Goal: Information Seeking & Learning: Learn about a topic

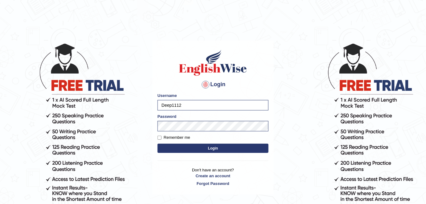
drag, startPoint x: 0, startPoint y: 0, endPoint x: 155, endPoint y: 105, distance: 187.4
click at [155, 105] on div "Login Please fix the following errors: Username Deep1112 Password Remember me L…" at bounding box center [212, 118] width 121 height 154
type input "Shail024"
click at [180, 137] on label "Remember me" at bounding box center [173, 138] width 33 height 6
click at [161, 137] on input "Remember me" at bounding box center [159, 138] width 4 height 4
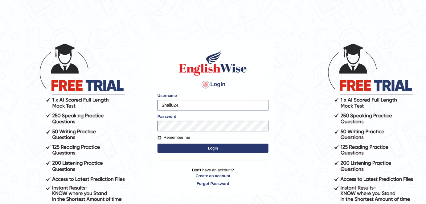
checkbox input "true"
click at [201, 148] on button "Login" at bounding box center [212, 148] width 111 height 9
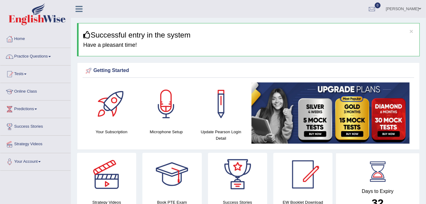
drag, startPoint x: 54, startPoint y: 59, endPoint x: 51, endPoint y: 118, distance: 59.8
click at [54, 59] on link "Practice Questions" at bounding box center [35, 55] width 70 height 15
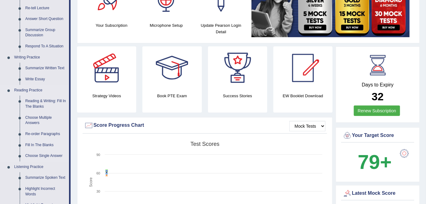
scroll to position [140, 0]
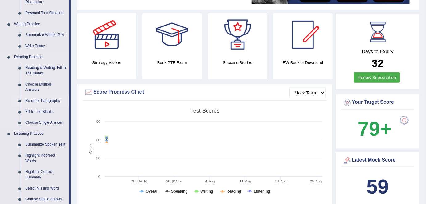
drag, startPoint x: 44, startPoint y: 100, endPoint x: 47, endPoint y: 100, distance: 3.2
click at [44, 100] on link "Re-order Paragraphs" at bounding box center [45, 101] width 47 height 11
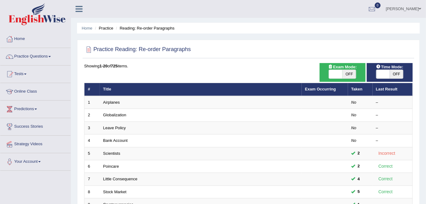
click at [352, 74] on span "OFF" at bounding box center [349, 74] width 14 height 9
checkbox input "true"
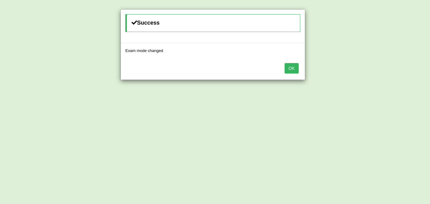
click at [294, 68] on button "OK" at bounding box center [292, 68] width 14 height 10
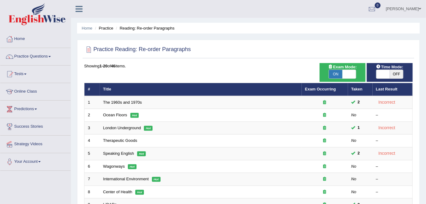
click at [350, 75] on span at bounding box center [349, 74] width 14 height 9
checkbox input "false"
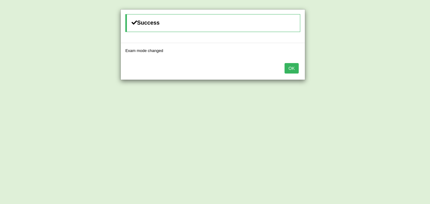
drag, startPoint x: 293, startPoint y: 71, endPoint x: 288, endPoint y: 73, distance: 5.2
click at [293, 71] on button "OK" at bounding box center [292, 68] width 14 height 10
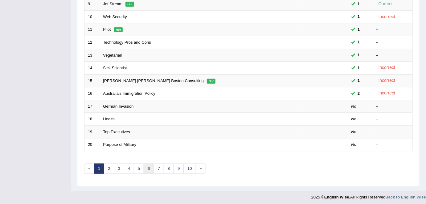
click at [148, 168] on link "6" at bounding box center [149, 169] width 10 height 10
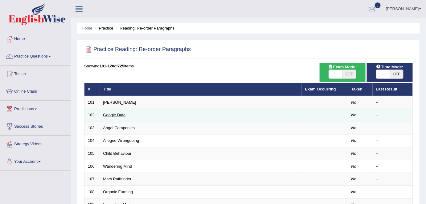
click at [116, 115] on link "Google Data" at bounding box center [114, 115] width 22 height 5
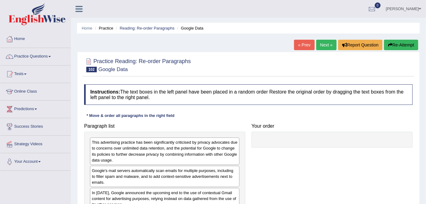
click at [329, 47] on link "Next »" at bounding box center [326, 45] width 20 height 10
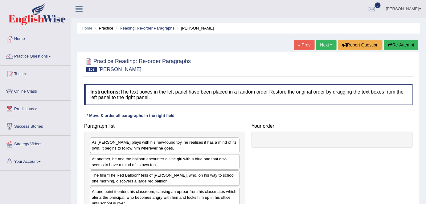
click at [321, 45] on link "Next »" at bounding box center [326, 45] width 20 height 10
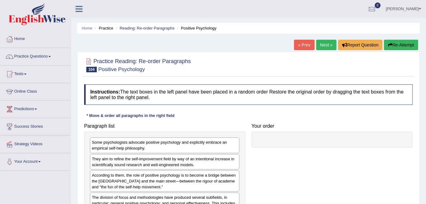
click at [324, 47] on link "Next »" at bounding box center [326, 45] width 20 height 10
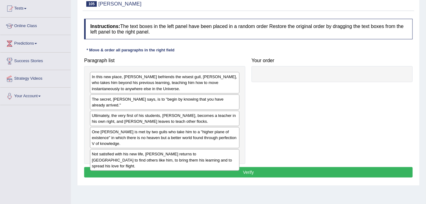
scroll to position [56, 0]
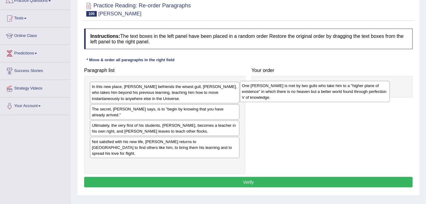
drag, startPoint x: 144, startPoint y: 135, endPoint x: 294, endPoint y: 85, distance: 158.0
click at [294, 85] on div "One day, Jonathan is met by two gulls who take him to a "higher plane of existe…" at bounding box center [315, 91] width 150 height 21
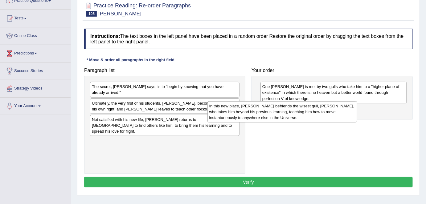
drag, startPoint x: 219, startPoint y: 90, endPoint x: 348, endPoint y: 112, distance: 130.9
click at [348, 112] on div "In this new place, Jonathan befriends the wisest gull, Chiang, who takes him be…" at bounding box center [282, 111] width 150 height 21
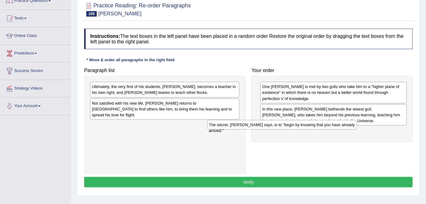
drag, startPoint x: 222, startPoint y: 85, endPoint x: 346, endPoint y: 125, distance: 130.2
click at [346, 125] on div "The secret, Chiang says, is to "begin by knowing that you have already arrived."" at bounding box center [282, 125] width 150 height 10
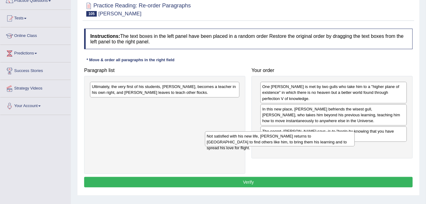
drag, startPoint x: 222, startPoint y: 112, endPoint x: 293, endPoint y: 130, distance: 73.7
click at [329, 141] on div "Not satisfied with his new life, Jonathan returns to Earth to find others like …" at bounding box center [280, 139] width 150 height 15
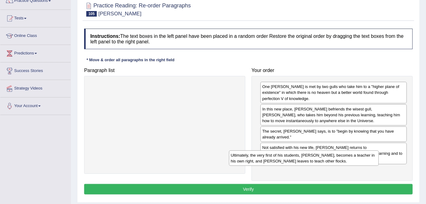
drag, startPoint x: 202, startPoint y: 91, endPoint x: 339, endPoint y: 164, distance: 154.9
click at [343, 162] on div "Ultimately, the very first of his students, Fletcher Lynd Seagull, becomes a te…" at bounding box center [304, 158] width 150 height 15
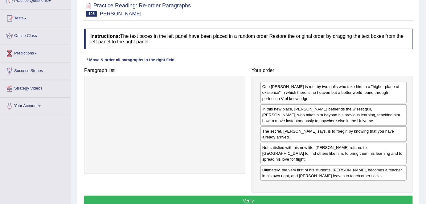
click at [244, 196] on button "Verify" at bounding box center [248, 201] width 328 height 10
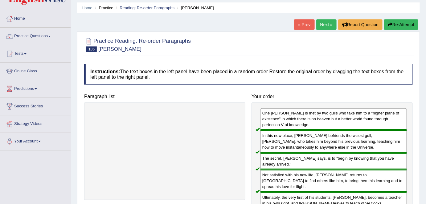
scroll to position [0, 0]
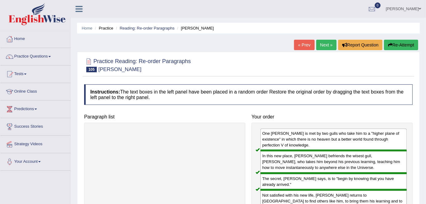
click at [331, 45] on link "Next »" at bounding box center [326, 45] width 20 height 10
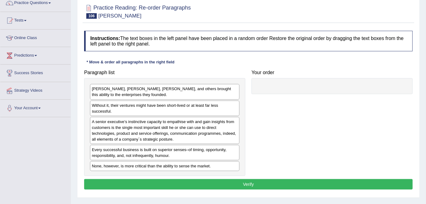
scroll to position [56, 0]
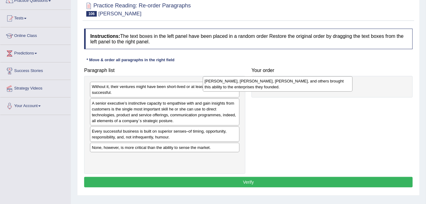
drag, startPoint x: 161, startPoint y: 92, endPoint x: 315, endPoint y: 86, distance: 153.9
click at [315, 86] on div "Bill Gates, Akio Morita, Sam Walton, and others brought this ability to the ent…" at bounding box center [278, 83] width 150 height 15
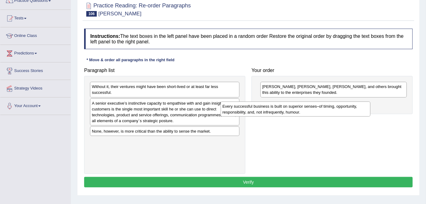
drag, startPoint x: 210, startPoint y: 130, endPoint x: 366, endPoint y: 101, distance: 158.8
click at [366, 102] on div "Every successful business is built on superior senses–of timing, opportunity, r…" at bounding box center [296, 109] width 150 height 15
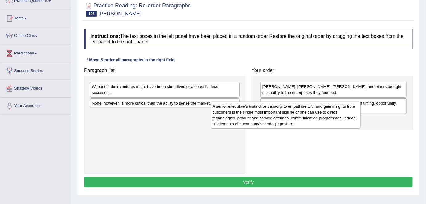
drag, startPoint x: 209, startPoint y: 109, endPoint x: 355, endPoint y: 113, distance: 146.4
click at [355, 113] on div "A senior executive’s instinctive capacity to empathise with and gain insights f…" at bounding box center [286, 115] width 150 height 27
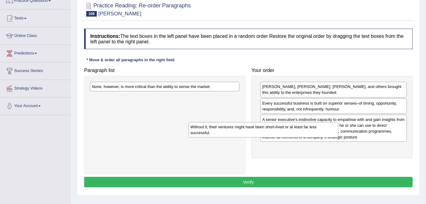
drag, startPoint x: 211, startPoint y: 88, endPoint x: 354, endPoint y: 140, distance: 151.7
click at [338, 138] on div "Without it, their ventures might have been short-lived or at least far less suc…" at bounding box center [264, 129] width 150 height 15
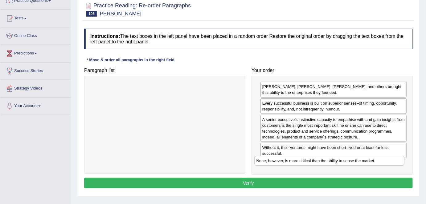
drag, startPoint x: 205, startPoint y: 84, endPoint x: 374, endPoint y: 160, distance: 184.8
click at [374, 160] on div "None, however, is more critical than the ability to sense the market." at bounding box center [329, 161] width 150 height 10
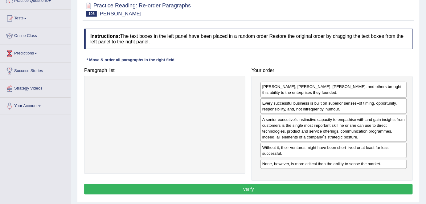
click at [254, 189] on button "Verify" at bounding box center [248, 189] width 328 height 10
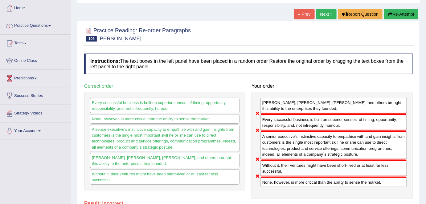
scroll to position [0, 0]
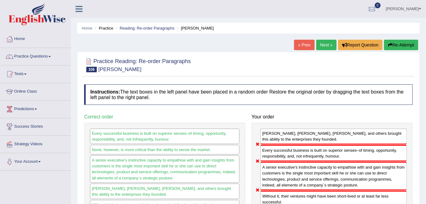
click at [325, 44] on link "Next »" at bounding box center [326, 45] width 20 height 10
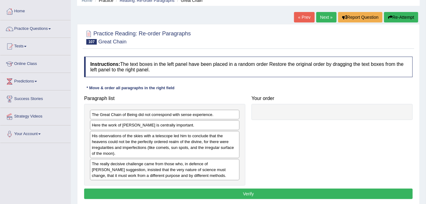
drag, startPoint x: 0, startPoint y: 0, endPoint x: 300, endPoint y: 17, distance: 300.6
click at [300, 17] on link "« Prev" at bounding box center [304, 17] width 20 height 10
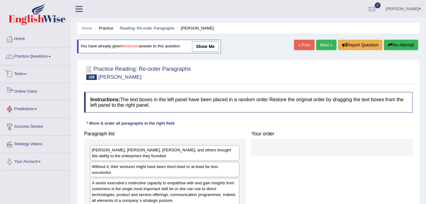
drag, startPoint x: 33, startPoint y: 113, endPoint x: 49, endPoint y: 112, distance: 16.0
click at [33, 113] on link "Predictions" at bounding box center [35, 108] width 70 height 15
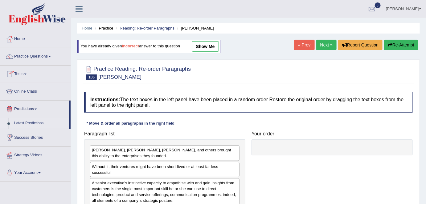
click at [36, 124] on link "Latest Predictions" at bounding box center [40, 123] width 58 height 11
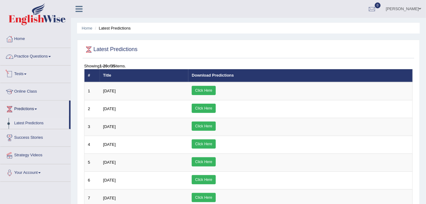
click at [32, 55] on link "Practice Questions" at bounding box center [35, 55] width 70 height 15
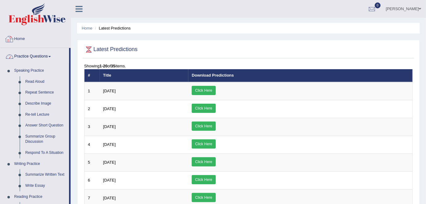
click at [28, 39] on link "Home" at bounding box center [35, 37] width 70 height 15
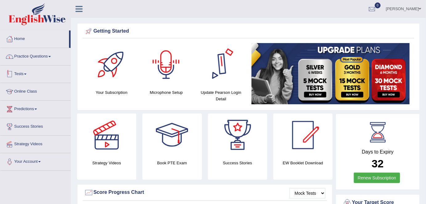
click at [46, 58] on link "Practice Questions" at bounding box center [35, 55] width 70 height 15
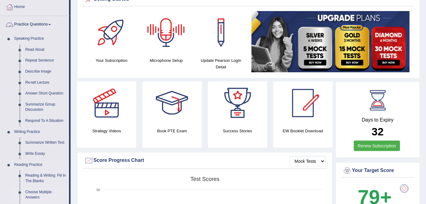
scroll to position [84, 0]
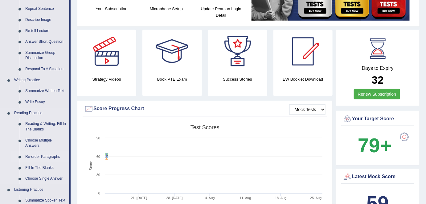
click at [46, 155] on link "Re-order Paragraphs" at bounding box center [45, 157] width 47 height 11
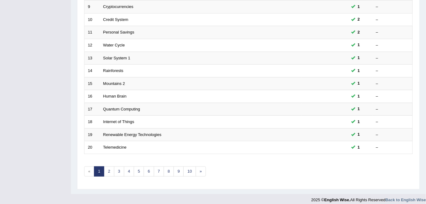
scroll to position [201, 0]
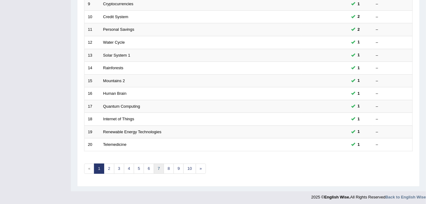
click at [156, 169] on link "7" at bounding box center [159, 169] width 10 height 10
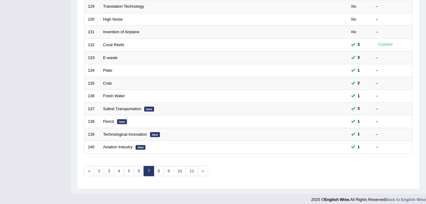
scroll to position [201, 0]
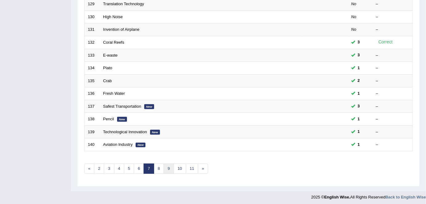
click at [169, 166] on link "9" at bounding box center [169, 169] width 10 height 10
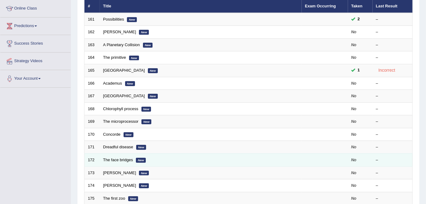
scroll to position [84, 0]
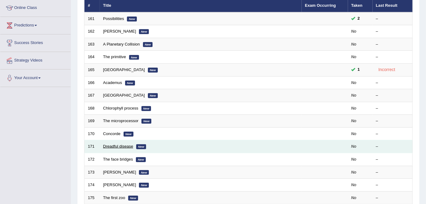
click at [122, 145] on link "Dreadful disease" at bounding box center [118, 146] width 30 height 5
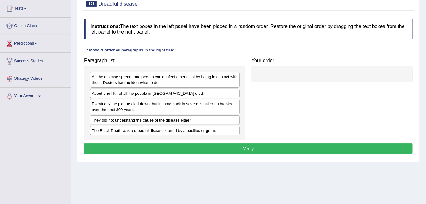
scroll to position [56, 0]
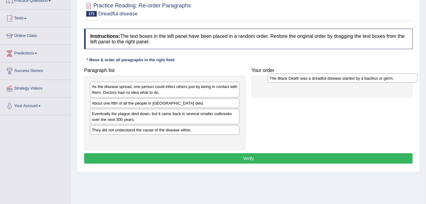
drag, startPoint x: 147, startPoint y: 140, endPoint x: 325, endPoint y: 79, distance: 188.0
click at [325, 79] on div "The Black Death was a dreadful disease started by a bacillus or germ." at bounding box center [343, 79] width 150 height 10
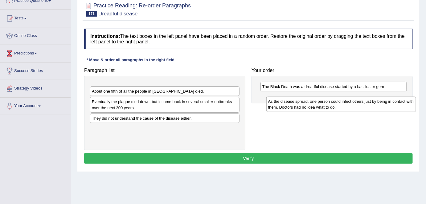
drag, startPoint x: 176, startPoint y: 87, endPoint x: 356, endPoint y: 100, distance: 180.3
click at [356, 100] on div "As the disease spread, one person could infect others just by being in contact …" at bounding box center [341, 104] width 150 height 15
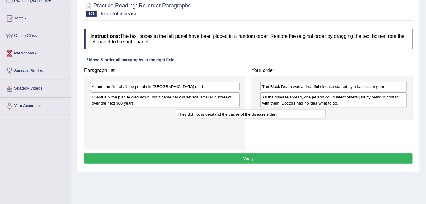
drag, startPoint x: 203, startPoint y: 113, endPoint x: 334, endPoint y: 113, distance: 130.9
click at [326, 113] on div "They did not understand the cause of the disease either." at bounding box center [251, 115] width 150 height 10
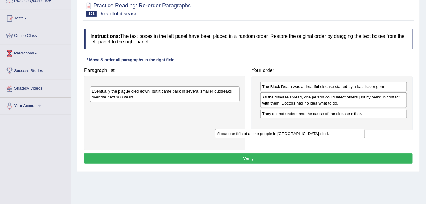
drag, startPoint x: 222, startPoint y: 86, endPoint x: 347, endPoint y: 133, distance: 133.7
click at [347, 133] on div "About one fifth of all the people in Europe died." at bounding box center [290, 134] width 150 height 10
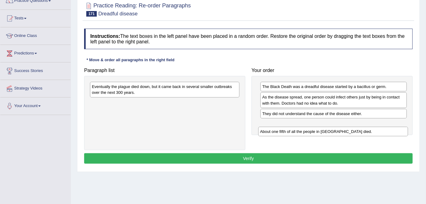
drag, startPoint x: 209, startPoint y: 85, endPoint x: 389, endPoint y: 130, distance: 185.7
click at [389, 130] on div "About one fifth of all the people in Europe died." at bounding box center [333, 132] width 150 height 10
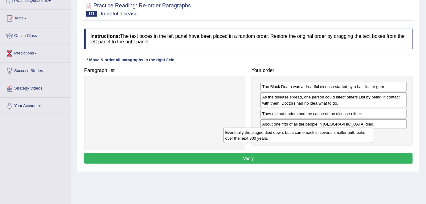
drag, startPoint x: 214, startPoint y: 86, endPoint x: 348, endPoint y: 132, distance: 141.1
click at [348, 132] on div "Eventually the plague died down, but it came back in several smaller outbreaks …" at bounding box center [298, 135] width 150 height 15
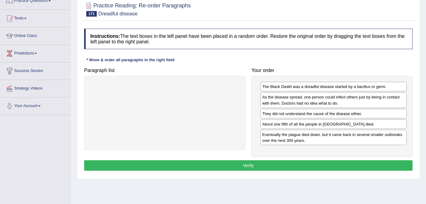
click at [229, 165] on button "Verify" at bounding box center [248, 166] width 328 height 10
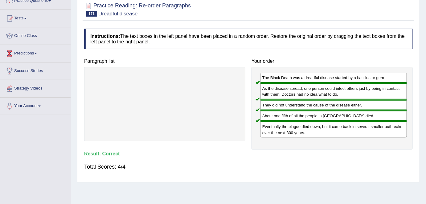
scroll to position [0, 0]
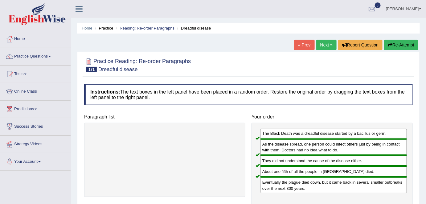
click at [319, 50] on link "Next »" at bounding box center [326, 45] width 20 height 10
click at [319, 49] on link "Next »" at bounding box center [326, 45] width 20 height 10
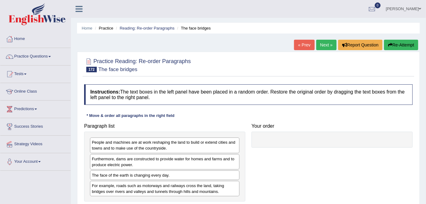
click at [323, 44] on link "Next »" at bounding box center [326, 45] width 20 height 10
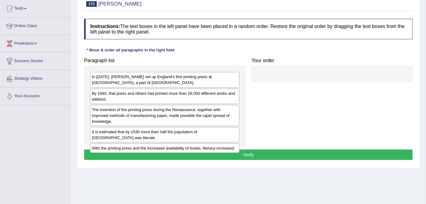
scroll to position [56, 0]
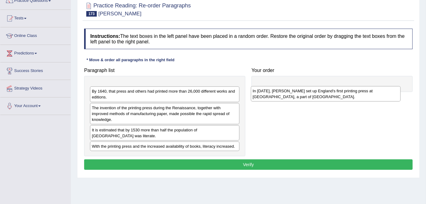
drag, startPoint x: 146, startPoint y: 88, endPoint x: 307, endPoint y: 92, distance: 160.9
click at [307, 92] on div "In [DATE], [PERSON_NAME] set up England's first printing press at [GEOGRAPHIC_D…" at bounding box center [326, 93] width 150 height 15
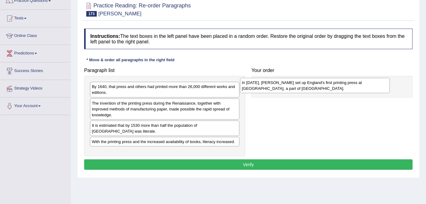
drag, startPoint x: 204, startPoint y: 90, endPoint x: 354, endPoint y: 86, distance: 150.1
click at [354, 86] on div "In 1476, William Caxton set up England's first printing press at Westminster, a…" at bounding box center [315, 85] width 150 height 15
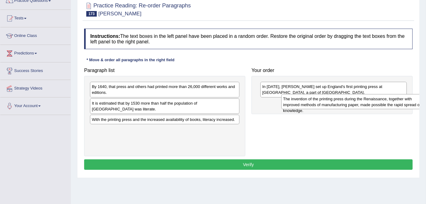
drag, startPoint x: 212, startPoint y: 107, endPoint x: 403, endPoint y: 103, distance: 191.0
click at [403, 103] on div "The invention of the printing press during the Renaissance, together with impro…" at bounding box center [356, 101] width 150 height 15
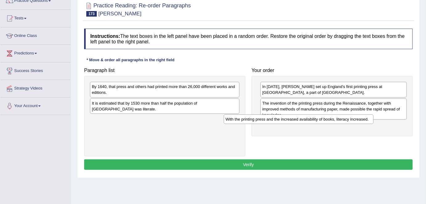
drag, startPoint x: 222, startPoint y: 111, endPoint x: 359, endPoint y: 115, distance: 136.8
click at [363, 118] on div "With the printing press and the increased availability of books, literacy incre…" at bounding box center [299, 120] width 150 height 10
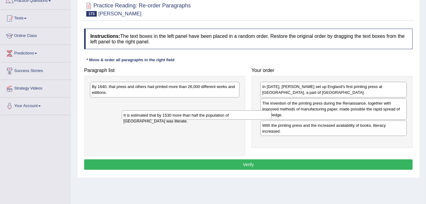
drag, startPoint x: 217, startPoint y: 104, endPoint x: 371, endPoint y: 128, distance: 155.5
click at [271, 120] on div "It is estimated that by 1530 more than half the population of England was liter…" at bounding box center [197, 116] width 150 height 10
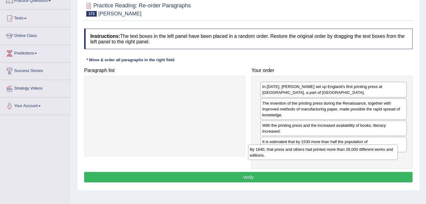
drag, startPoint x: 213, startPoint y: 90, endPoint x: 351, endPoint y: 139, distance: 145.6
click at [373, 153] on div "By 1640, that press and others had printed more than 26,000 different works and…" at bounding box center [323, 152] width 150 height 15
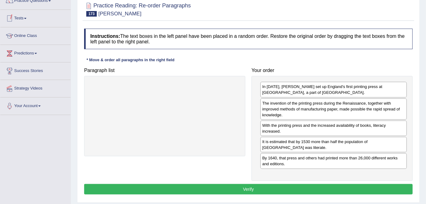
click at [247, 184] on button "Verify" at bounding box center [248, 189] width 328 height 10
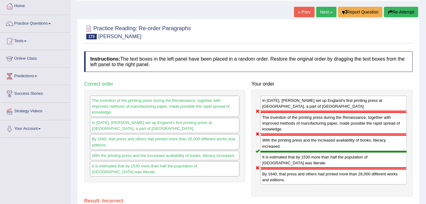
scroll to position [0, 0]
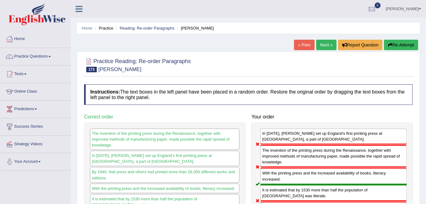
click at [323, 44] on link "Next »" at bounding box center [326, 45] width 20 height 10
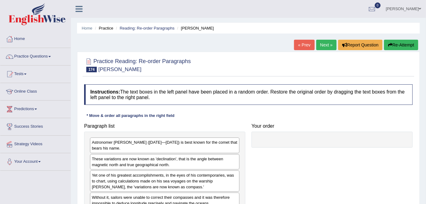
drag, startPoint x: 0, startPoint y: 0, endPoint x: 320, endPoint y: 46, distance: 323.6
click at [320, 45] on link "Next »" at bounding box center [326, 45] width 20 height 10
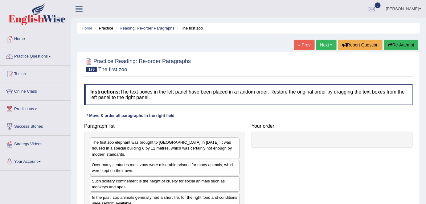
click at [323, 47] on link "Next »" at bounding box center [326, 45] width 20 height 10
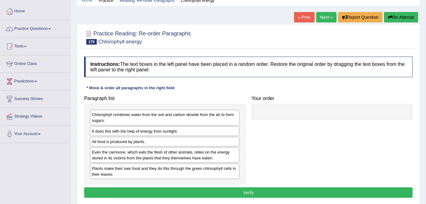
click at [324, 14] on link "Next »" at bounding box center [326, 17] width 20 height 10
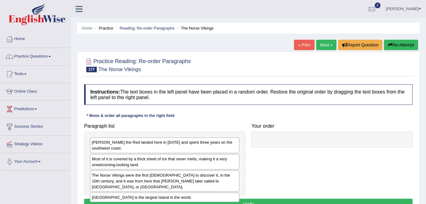
click at [334, 43] on link "Next »" at bounding box center [326, 45] width 20 height 10
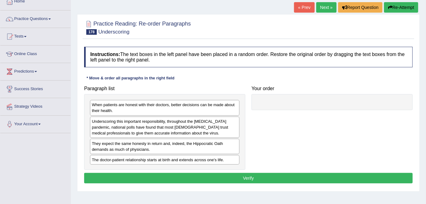
scroll to position [28, 0]
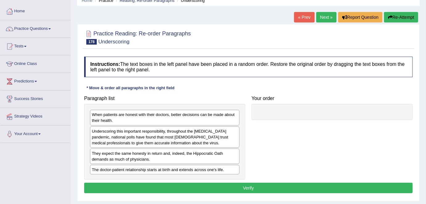
click at [323, 17] on link "Next »" at bounding box center [326, 17] width 20 height 10
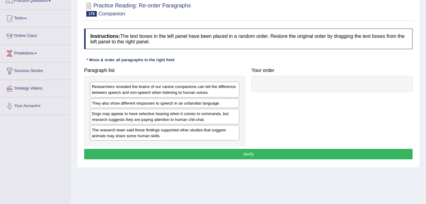
click at [318, 14] on div at bounding box center [248, 9] width 328 height 19
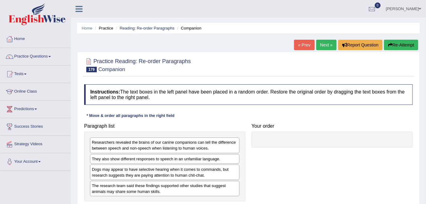
click at [321, 43] on link "Next »" at bounding box center [326, 45] width 20 height 10
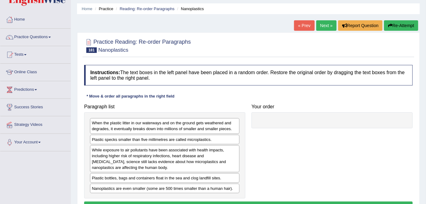
scroll to position [28, 0]
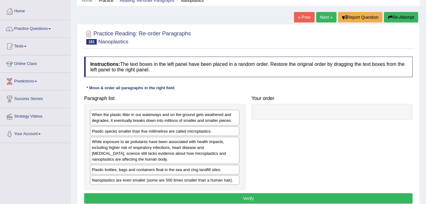
click at [319, 12] on link "Next »" at bounding box center [326, 17] width 20 height 10
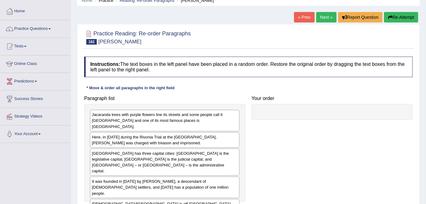
scroll to position [56, 0]
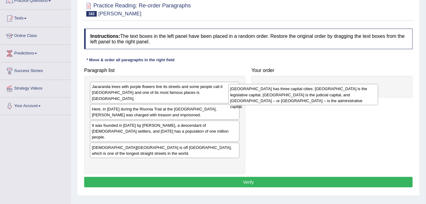
drag, startPoint x: 168, startPoint y: 122, endPoint x: 306, endPoint y: 90, distance: 141.3
click at [307, 90] on div "South Africa has three capital cities: Cape Town is the legislative capital, Bl…" at bounding box center [303, 94] width 150 height 21
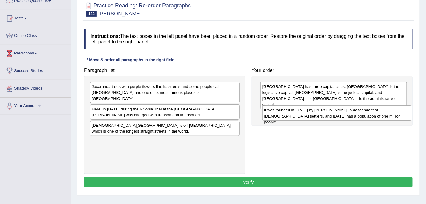
drag, startPoint x: 155, startPoint y: 123, endPoint x: 327, endPoint y: 113, distance: 172.5
click at [327, 113] on div "It was founded in 1855 by Marthinus Pretorius, a descendant of Dutch settlers, …" at bounding box center [337, 112] width 150 height 15
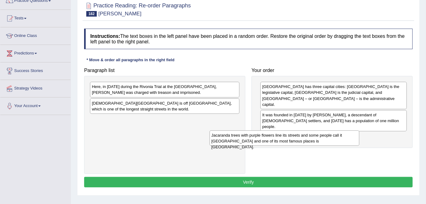
drag, startPoint x: 226, startPoint y: 90, endPoint x: 348, endPoint y: 139, distance: 131.7
click at [348, 139] on div "Jacaranda trees with purple flowers line its streets and some people call it Ja…" at bounding box center [284, 138] width 150 height 15
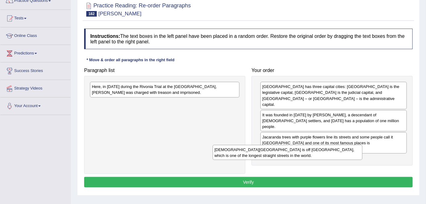
drag, startPoint x: 232, startPoint y: 108, endPoint x: 360, endPoint y: 151, distance: 134.9
click at [360, 151] on div "Church Square is off Church Street, which is one of the longest straight street…" at bounding box center [288, 152] width 150 height 15
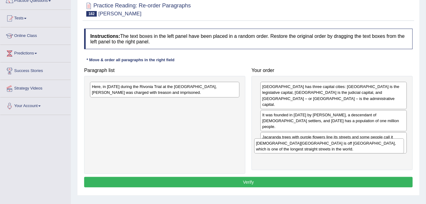
drag, startPoint x: 202, startPoint y: 106, endPoint x: 366, endPoint y: 145, distance: 169.2
click at [366, 145] on div "Church Square is off Church Street, which is one of the longest straight street…" at bounding box center [329, 146] width 150 height 15
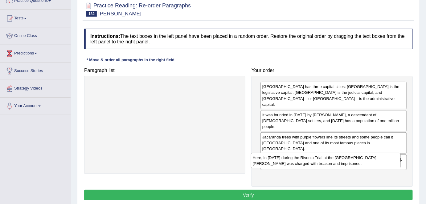
drag, startPoint x: 217, startPoint y: 94, endPoint x: 373, endPoint y: 164, distance: 171.3
click at [373, 164] on div "Here, in 1963 during the Rivonia Trial at the Palace of Justice, Nelson Mandela…" at bounding box center [326, 160] width 150 height 15
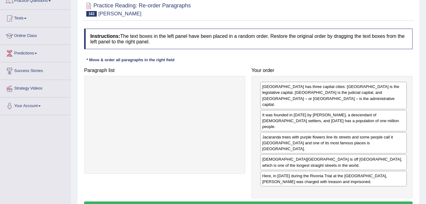
click at [242, 202] on button "Verify" at bounding box center [248, 207] width 328 height 10
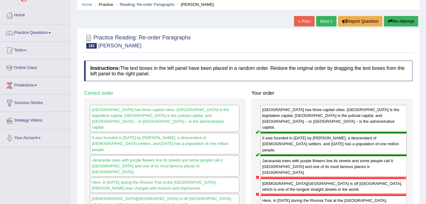
scroll to position [0, 0]
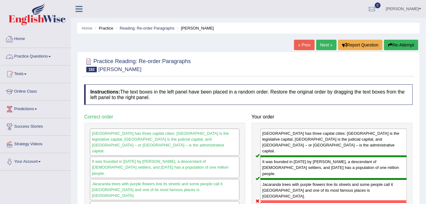
click at [40, 41] on link "Home" at bounding box center [35, 37] width 70 height 15
